Goal: Transaction & Acquisition: Purchase product/service

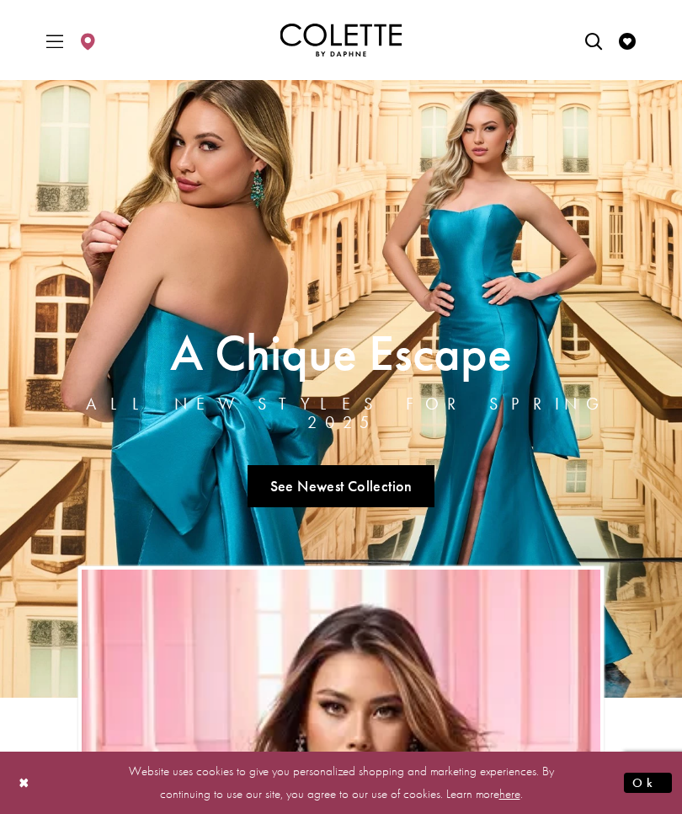
click at [61, 44] on icon "Toggle Main Navigation Menu" at bounding box center [54, 41] width 17 height 17
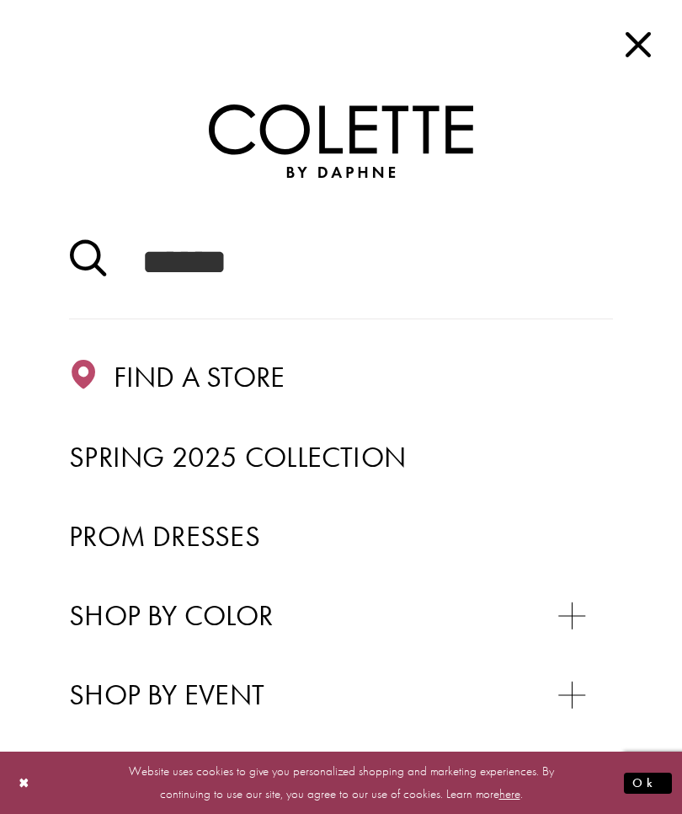
scroll to position [25, 0]
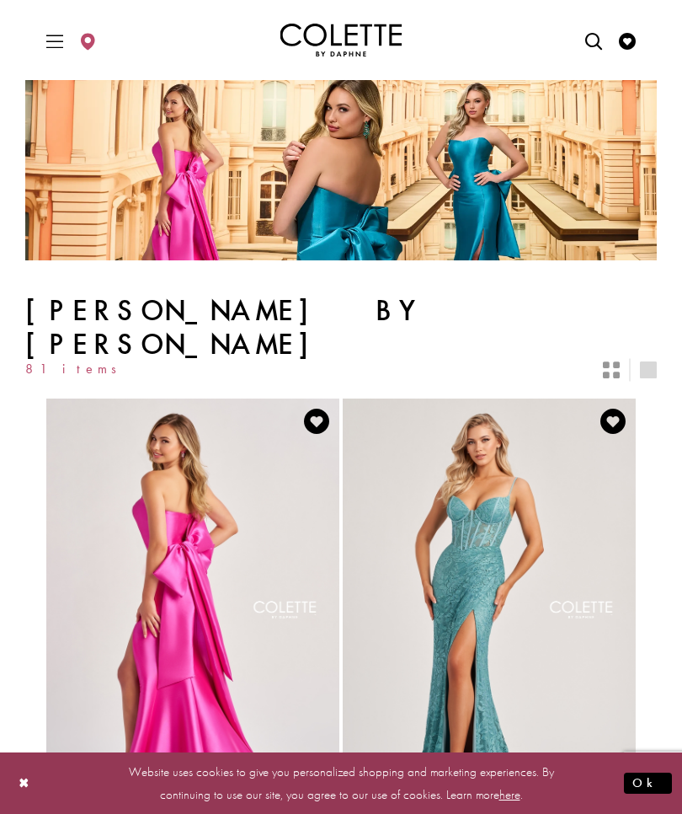
click at [62, 40] on icon "Toggle Main Navigation Menu" at bounding box center [54, 41] width 17 height 17
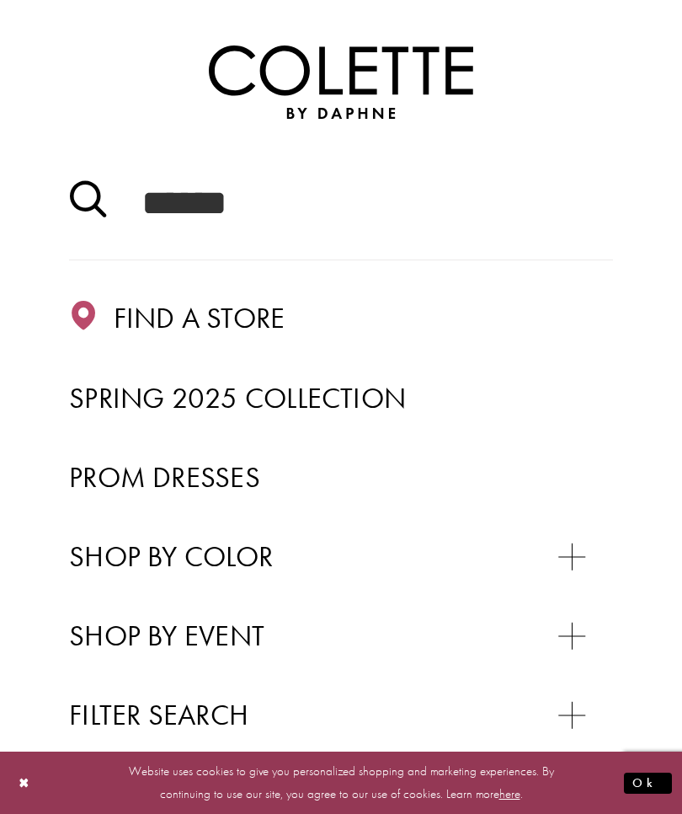
scroll to position [59, 0]
click at [118, 482] on span "Prom Dresses" at bounding box center [164, 476] width 191 height 37
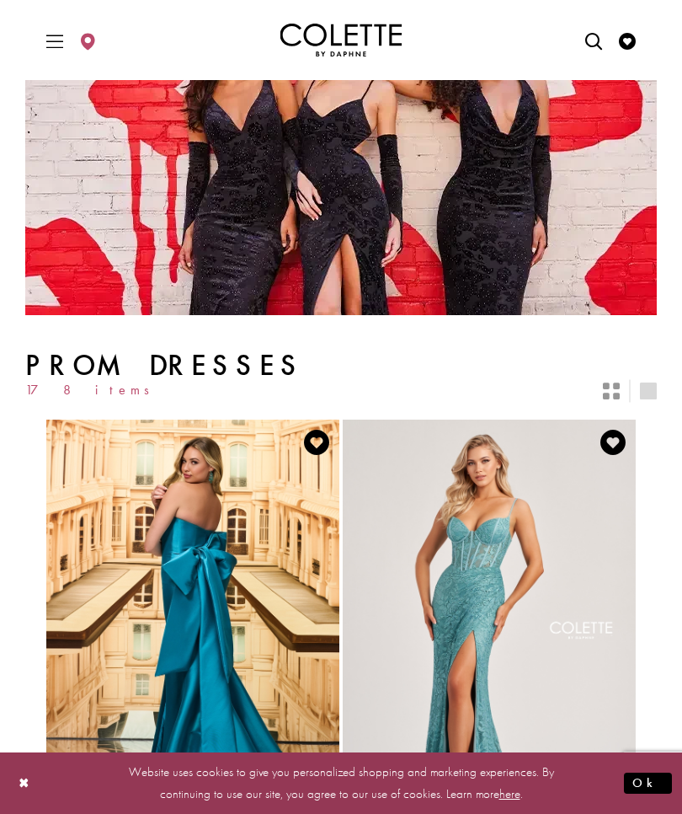
scroll to position [101, 0]
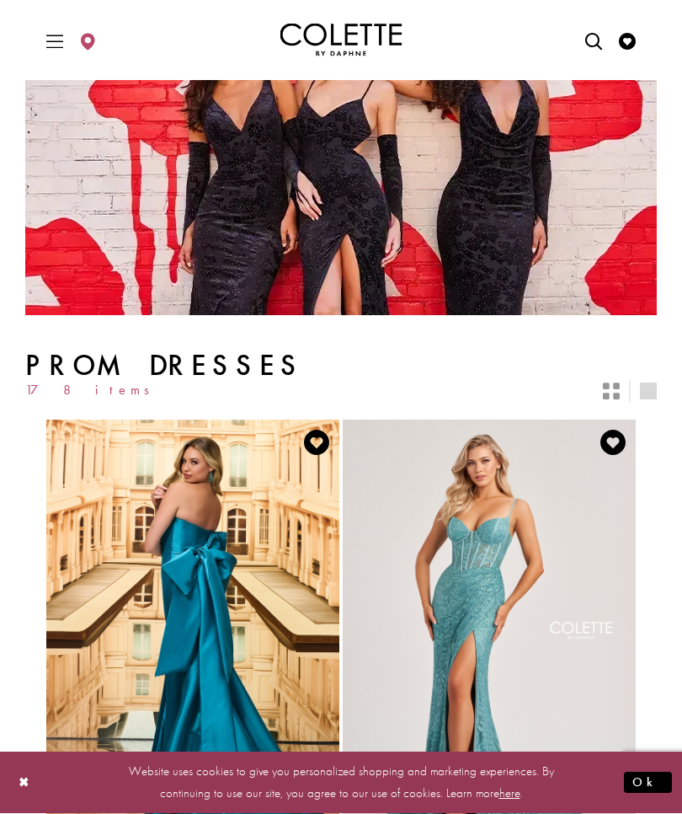
click at [54, 41] on icon "Toggle Main Navigation Menu" at bounding box center [54, 41] width 17 height 17
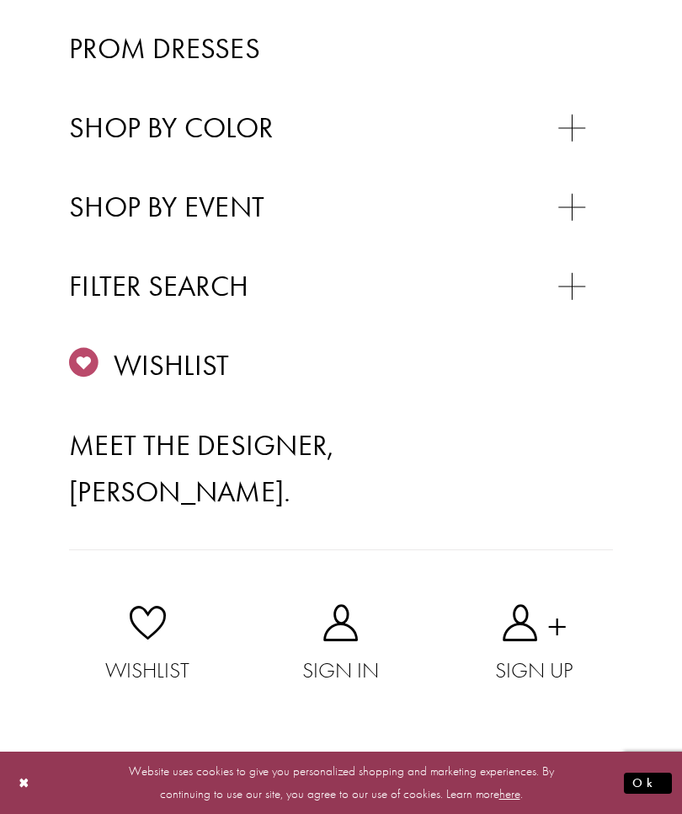
scroll to position [634, 0]
click at [0, 0] on div "Primary block" at bounding box center [0, 0] width 0 height 0
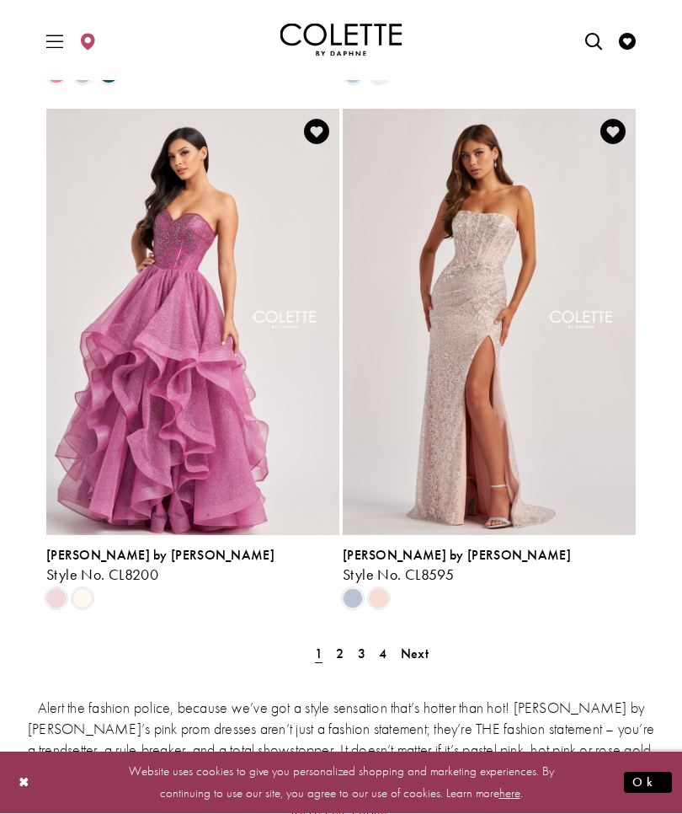
scroll to position [3320, 0]
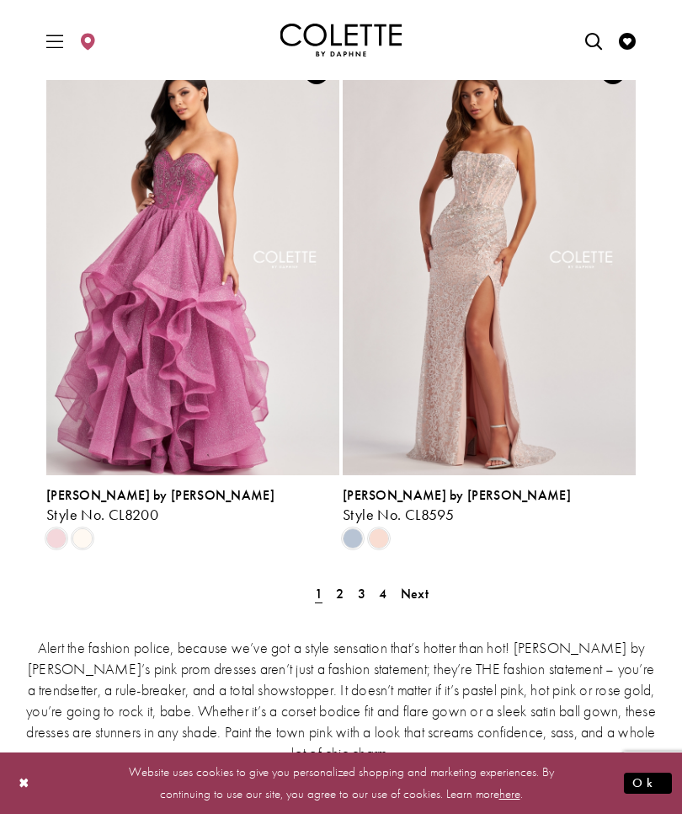
click at [425, 585] on span "Next" at bounding box center [415, 594] width 28 height 18
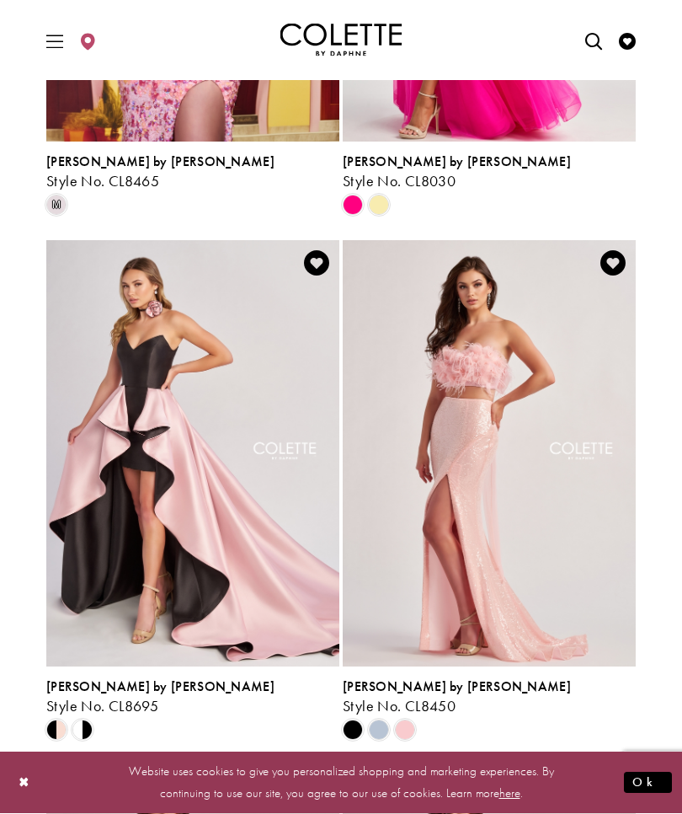
scroll to position [482, 0]
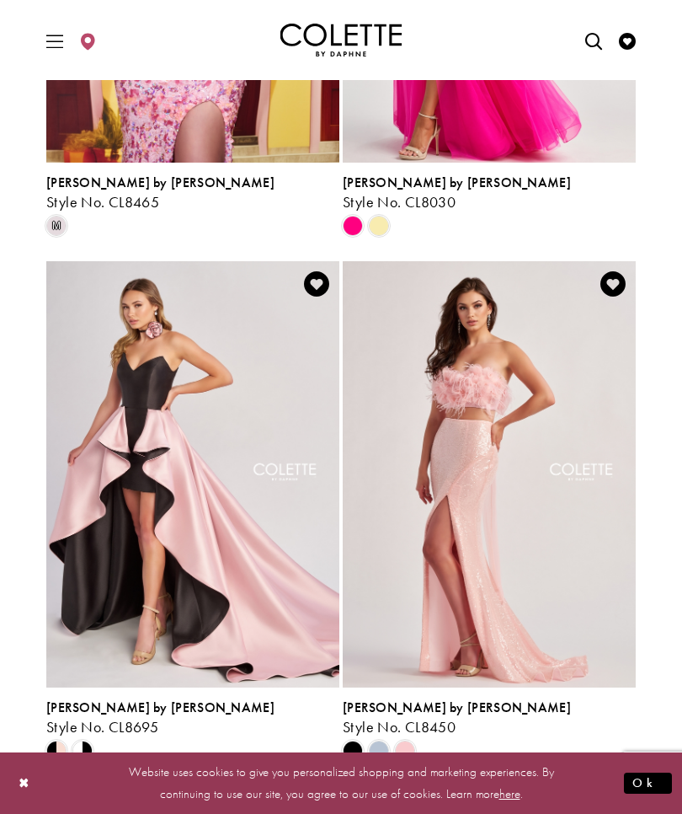
click at [589, 584] on img "Visit Colette by Daphne Style No. CL8450 Page" at bounding box center [489, 474] width 293 height 426
